Goal: Communication & Community: Answer question/provide support

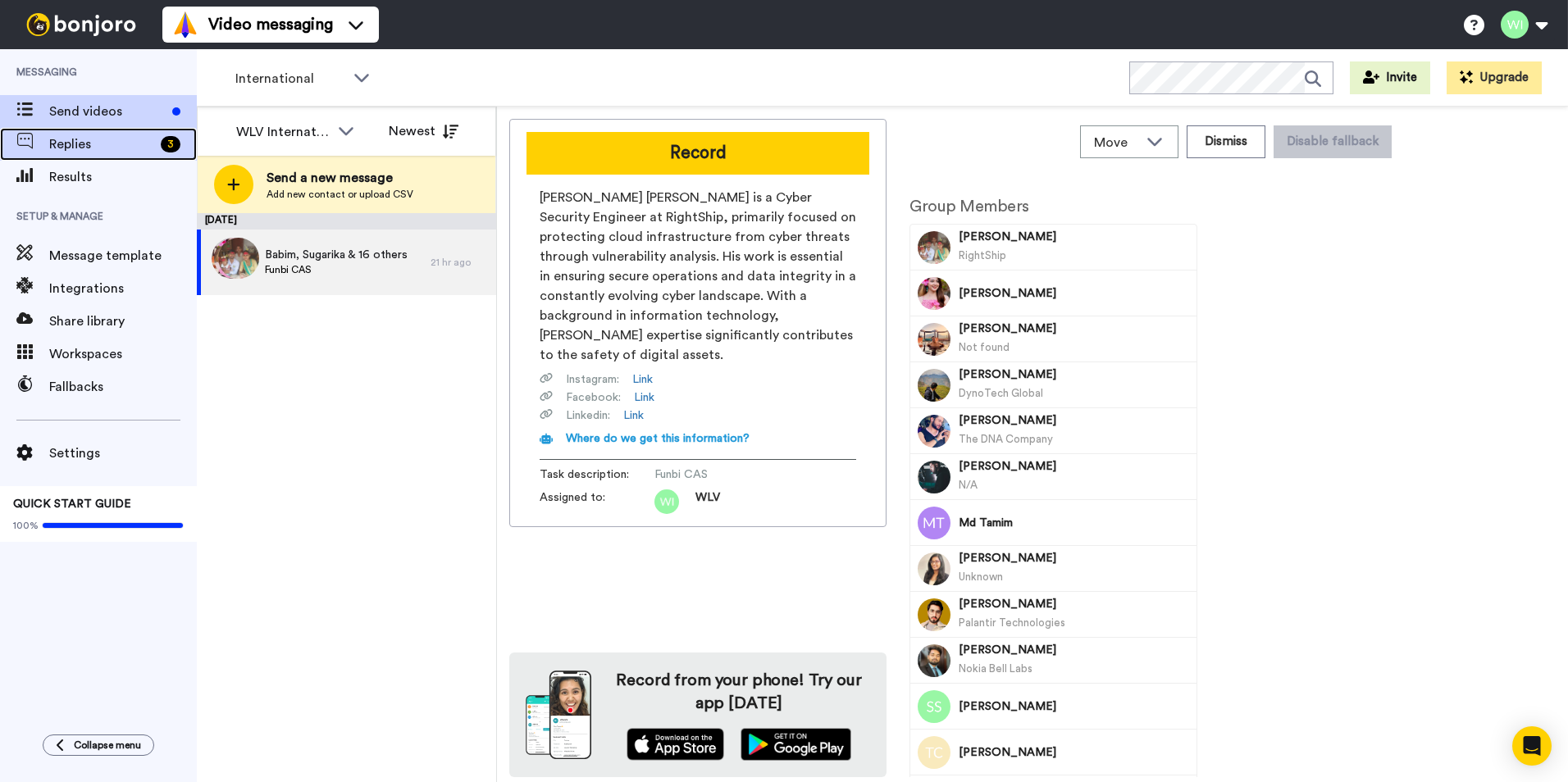
click at [121, 143] on span "Replies" at bounding box center [101, 144] width 105 height 20
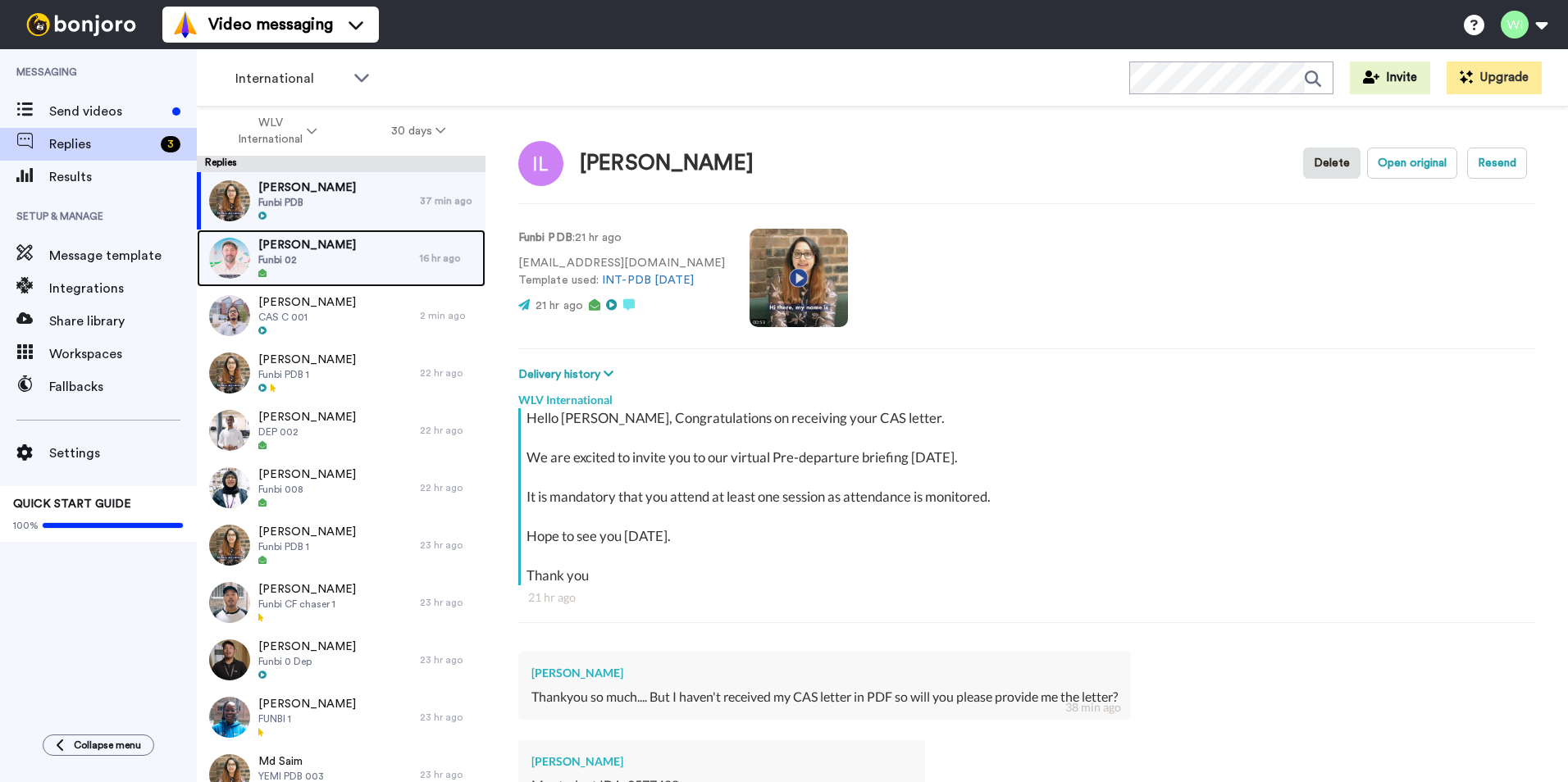
click at [312, 265] on span "Funbi 02" at bounding box center [307, 260] width 97 height 13
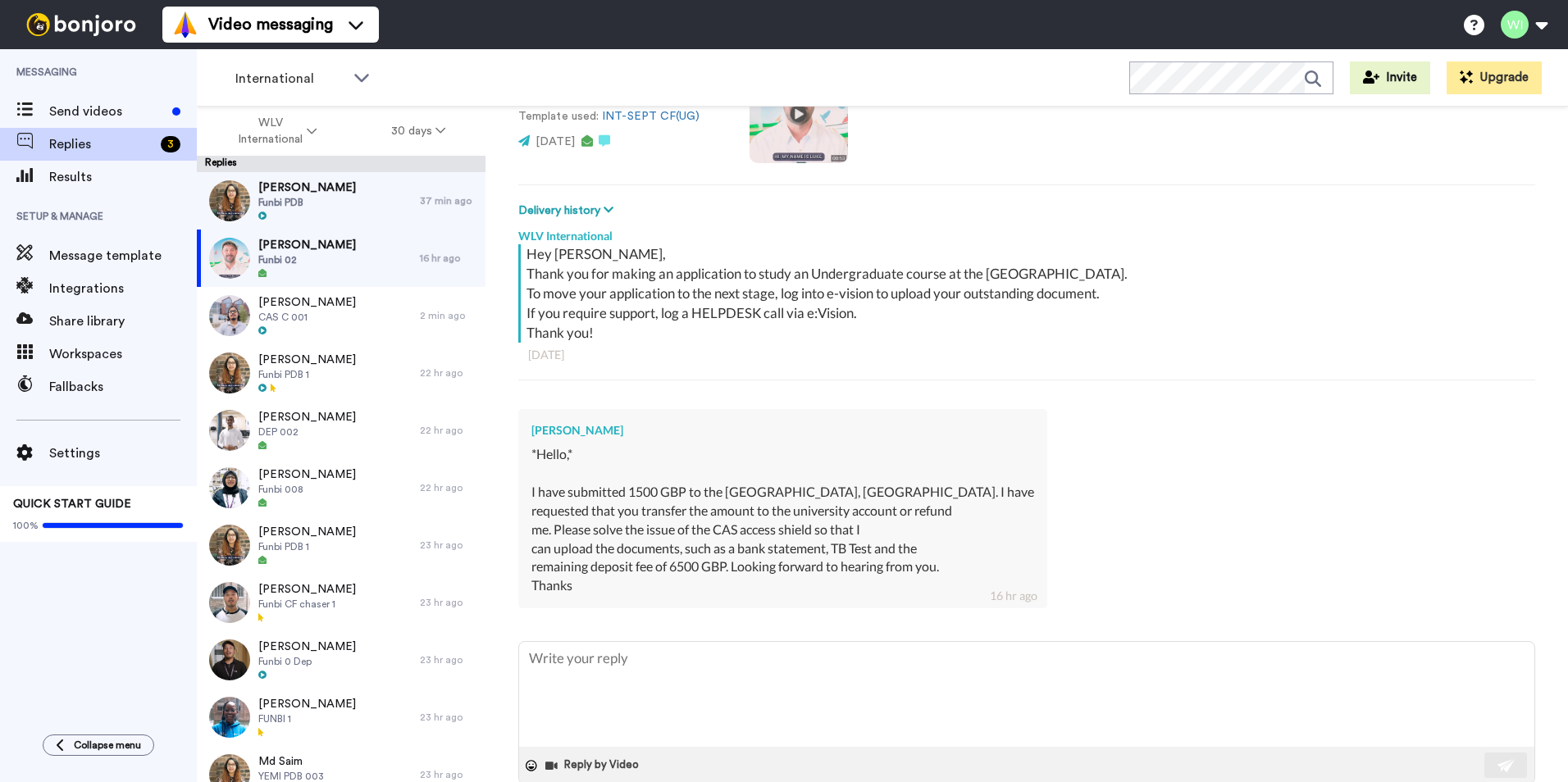
scroll to position [198, 0]
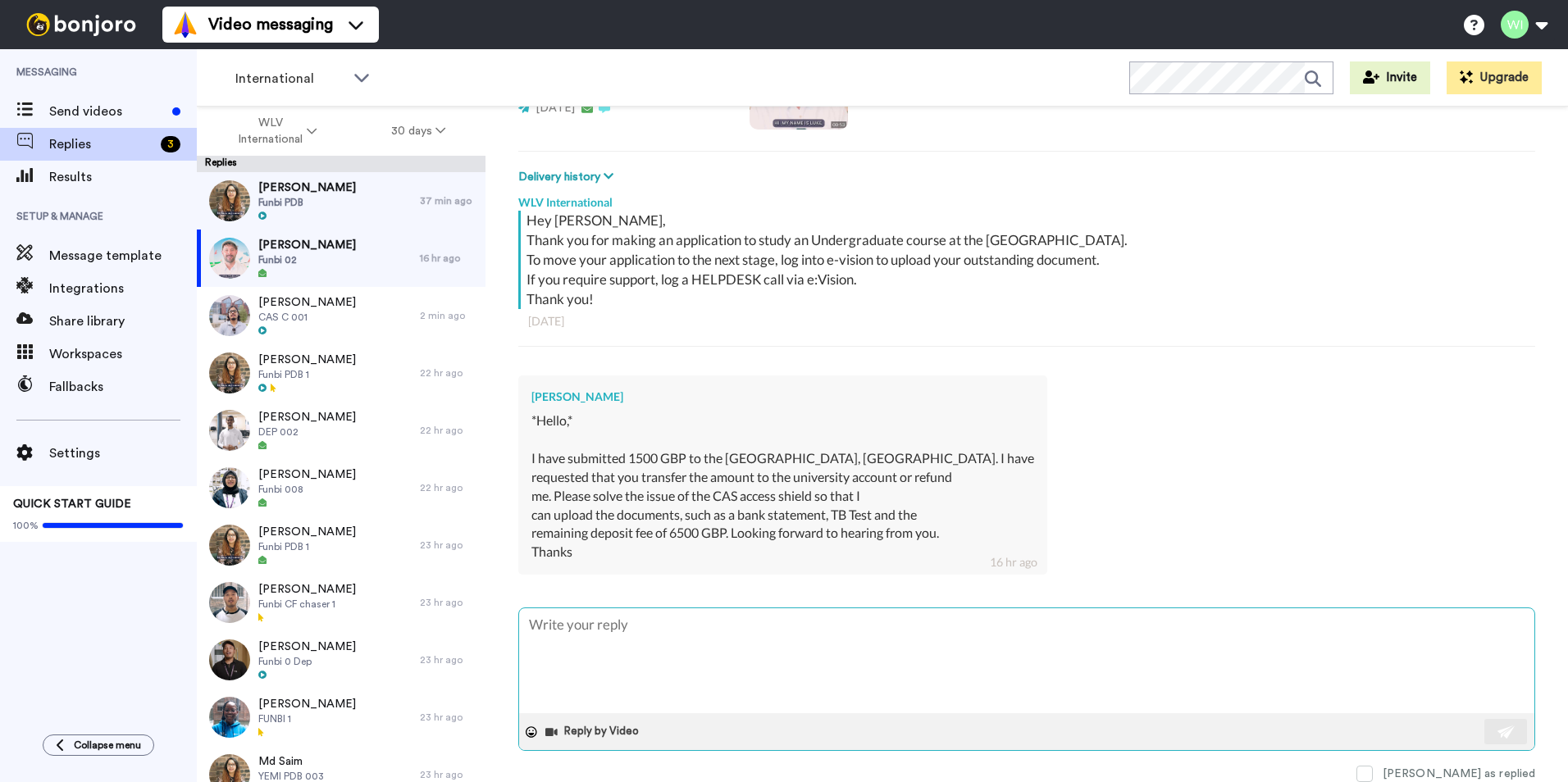
click at [749, 638] on textarea at bounding box center [1027, 660] width 1016 height 105
type textarea "x"
